Goal: Find specific fact: Find specific fact

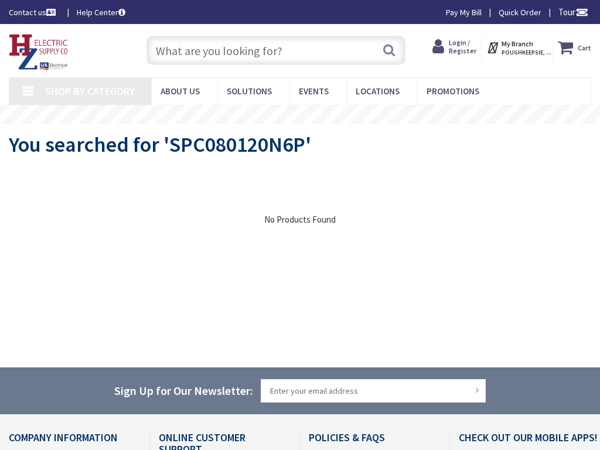
type input "[GEOGRAPHIC_DATA]"
